Goal: Task Accomplishment & Management: Manage account settings

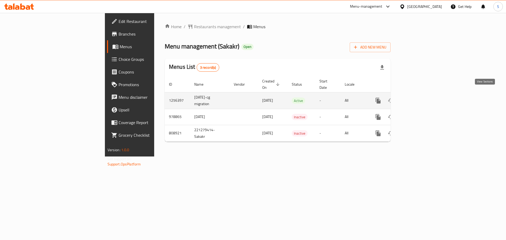
click at [422, 94] on link "enhanced table" at bounding box center [416, 100] width 13 height 13
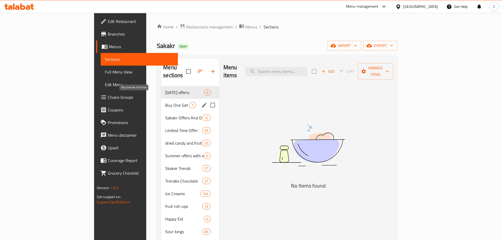
click at [165, 102] on span "Buy One Get One Free" at bounding box center [177, 105] width 24 height 6
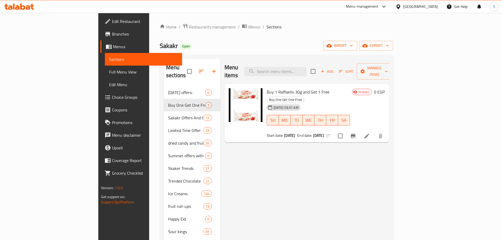
click at [256, 43] on div "Sakakr Open import export" at bounding box center [276, 46] width 233 height 10
